Goal: Find specific page/section: Find specific page/section

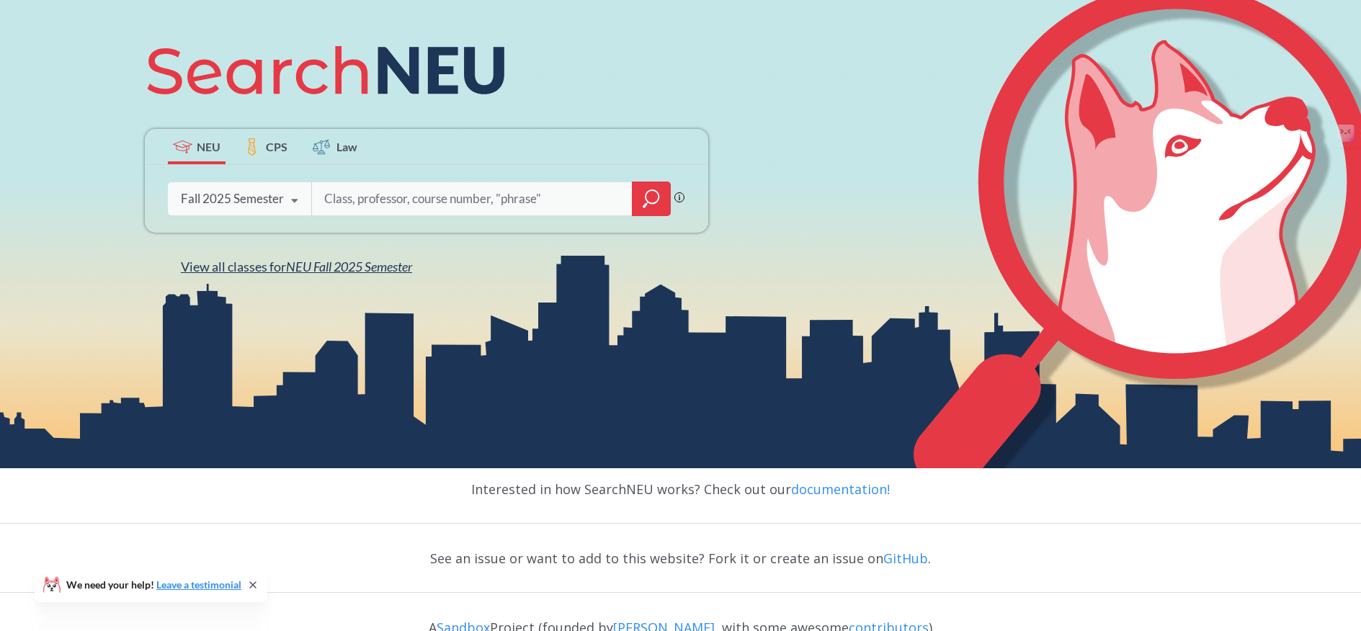
scroll to position [200, 0]
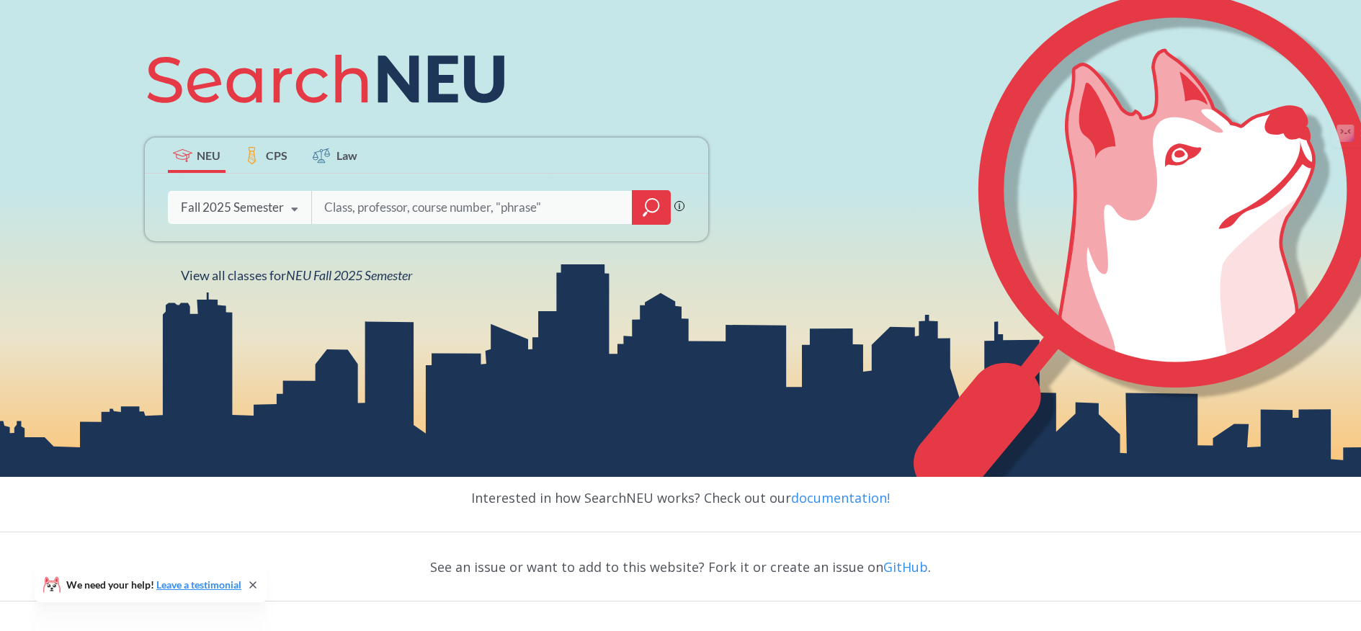
click at [293, 206] on icon at bounding box center [294, 210] width 27 height 40
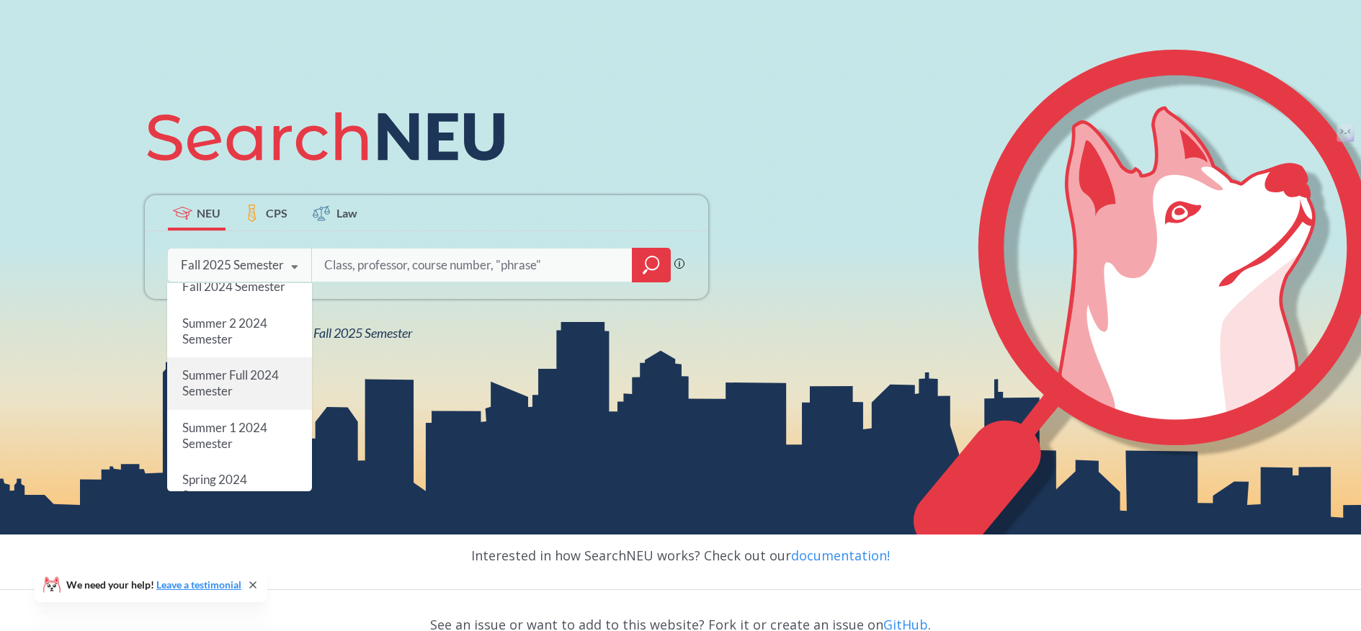
scroll to position [0, 0]
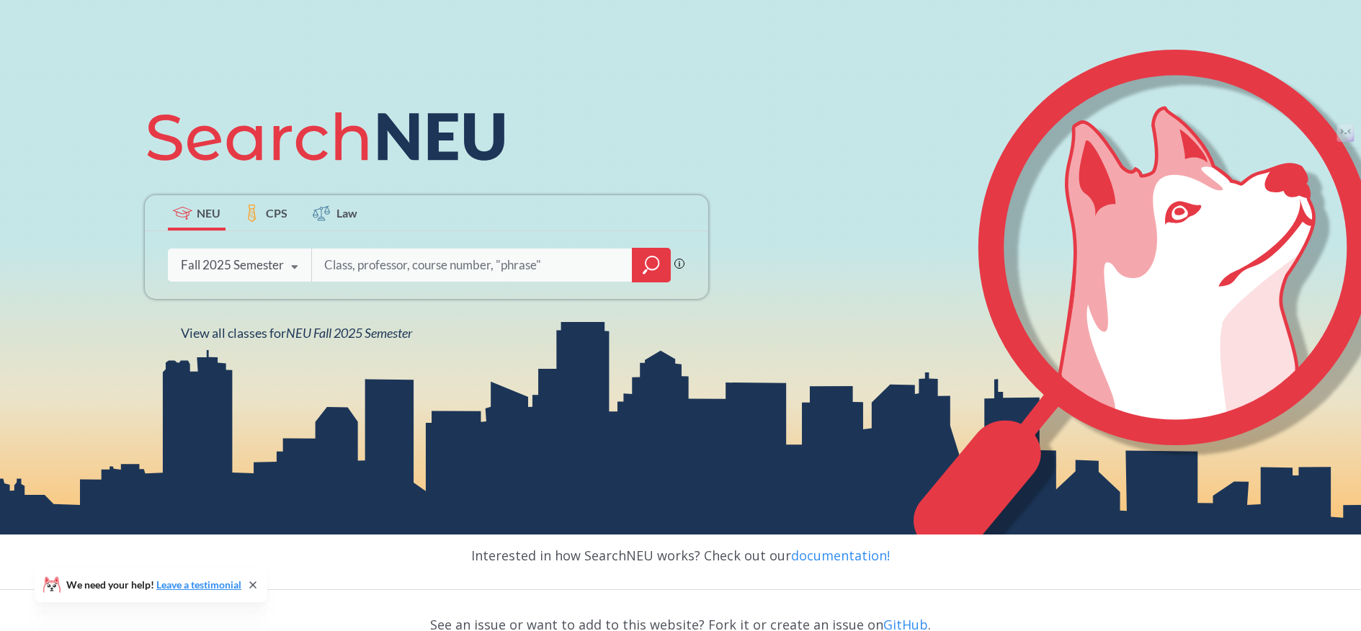
click at [432, 263] on input "search" at bounding box center [473, 265] width 300 height 30
click at [286, 262] on icon at bounding box center [294, 267] width 27 height 40
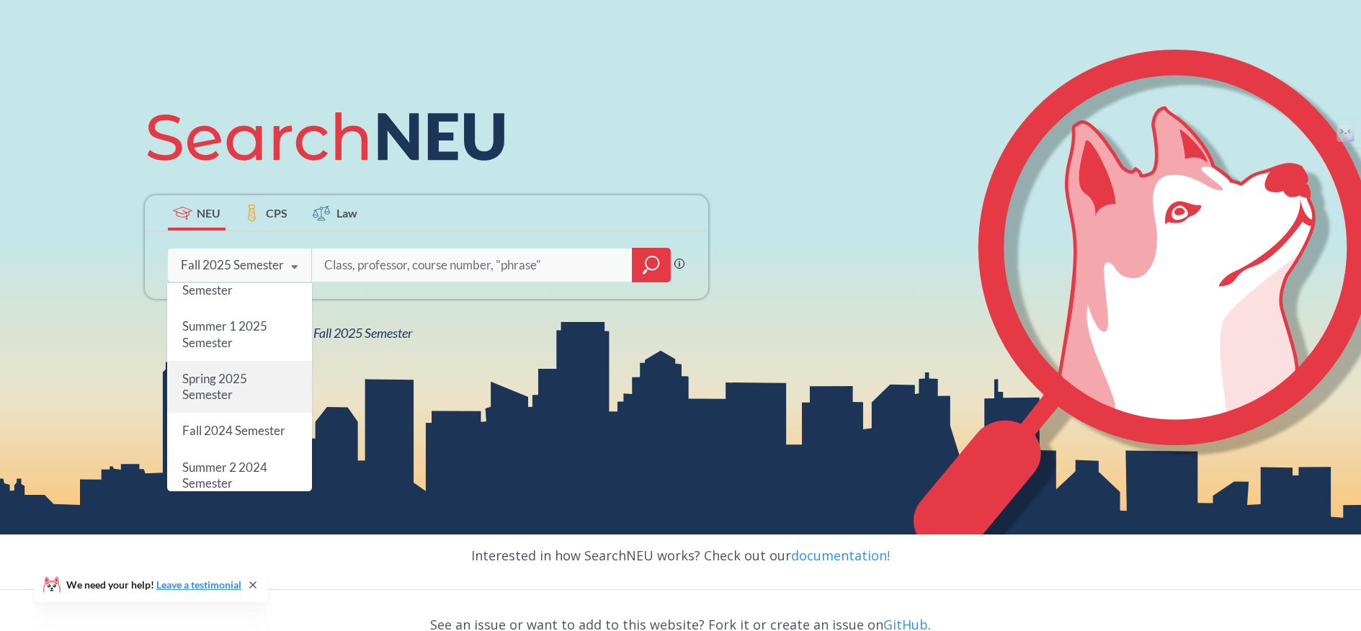
scroll to position [100, 0]
click at [252, 401] on div "Spring 2025 Semester" at bounding box center [239, 402] width 145 height 52
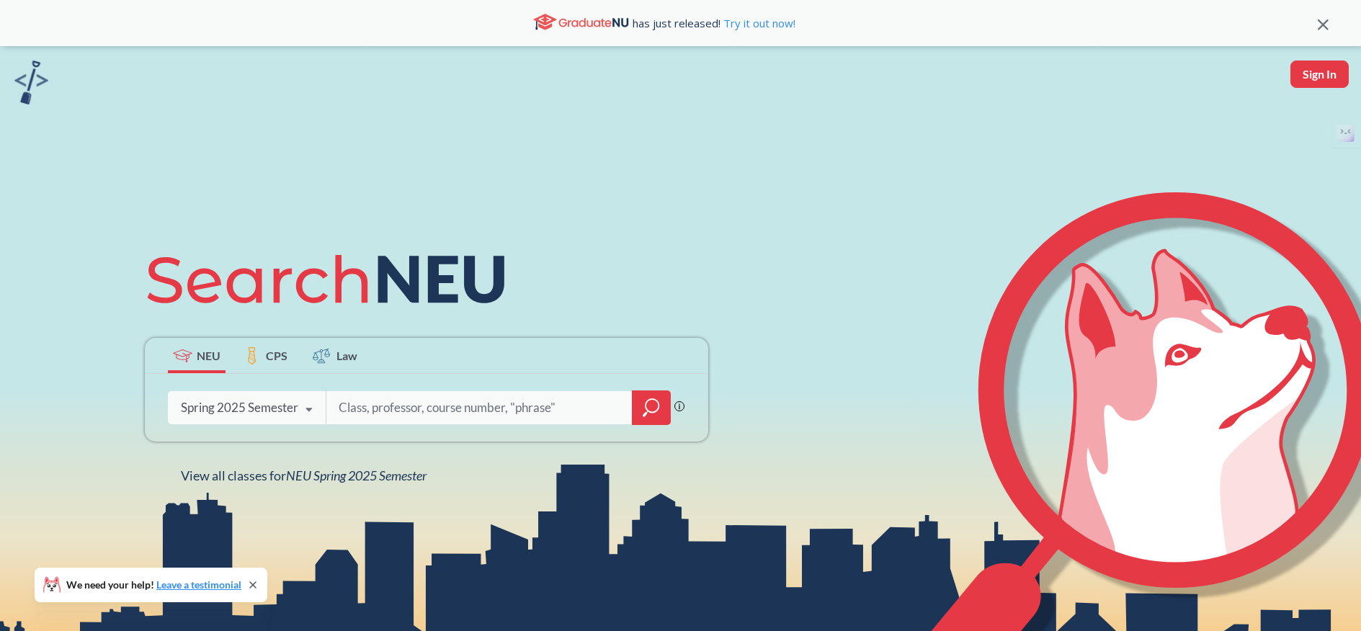
click at [651, 411] on icon "magnifying glass" at bounding box center [651, 408] width 17 height 20
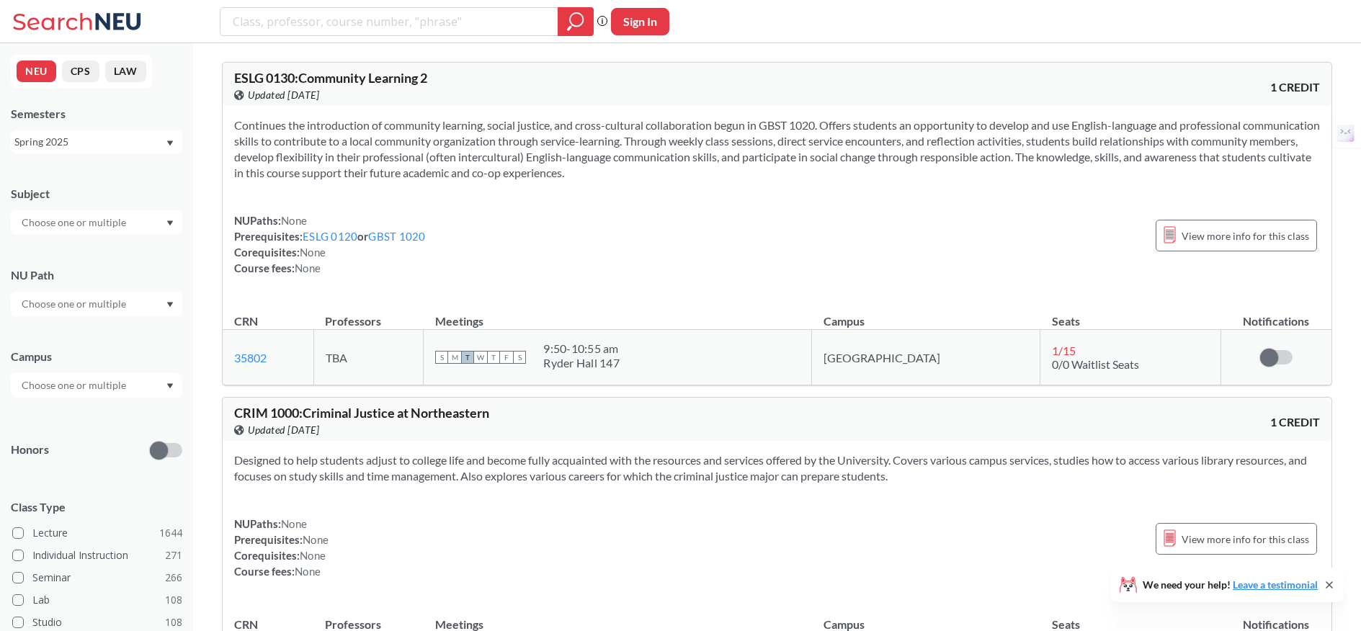
click at [143, 224] on div at bounding box center [97, 222] width 172 height 25
click at [120, 226] on input "text" at bounding box center [74, 222] width 121 height 17
type input "net"
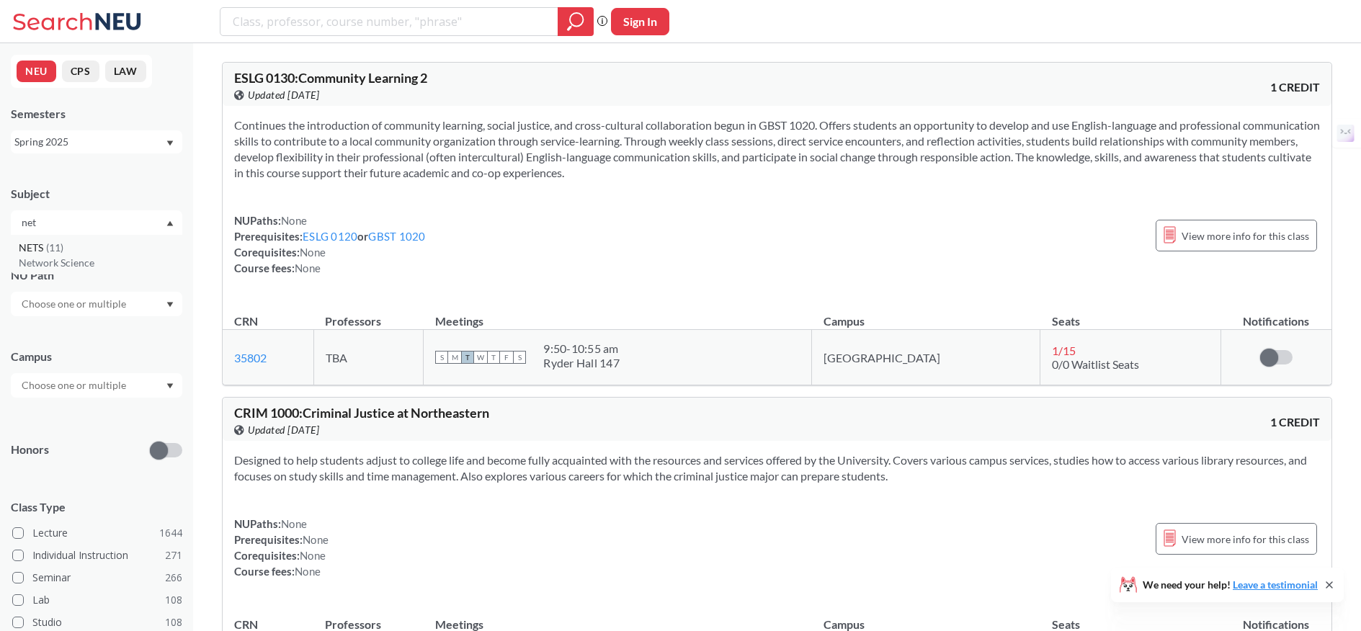
click at [112, 246] on div "NETS ( 11 )" at bounding box center [100, 248] width 163 height 16
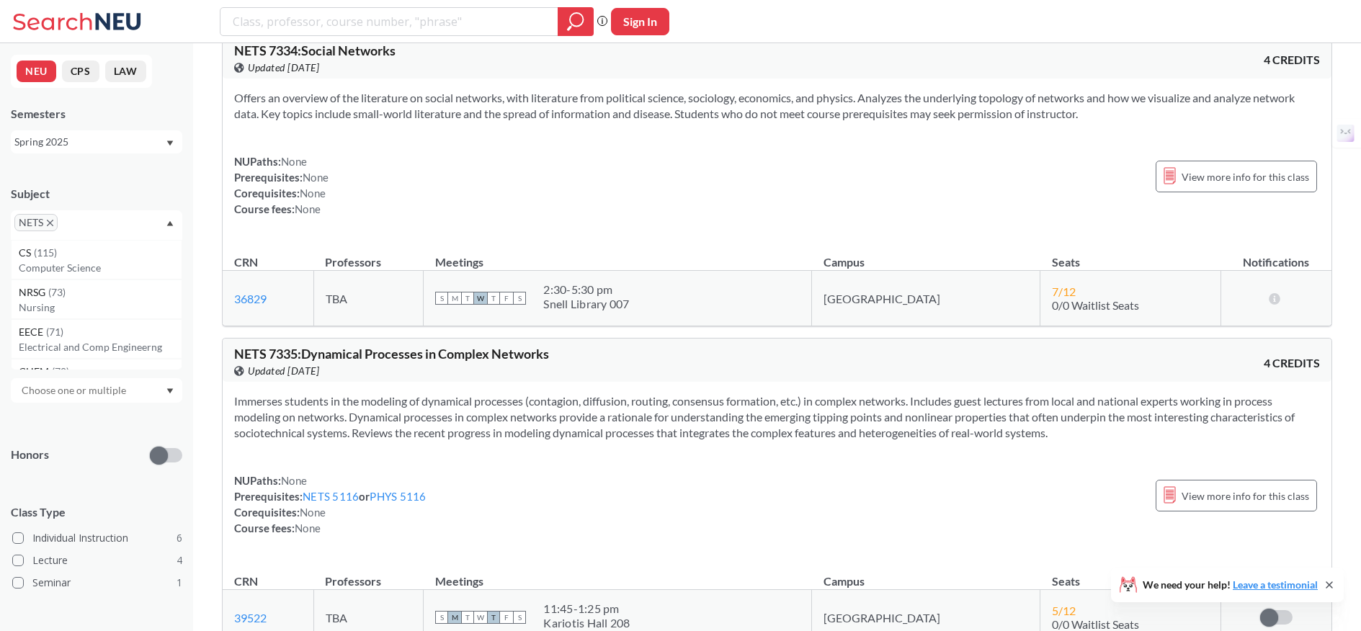
scroll to position [411, 0]
